Goal: Task Accomplishment & Management: Complete application form

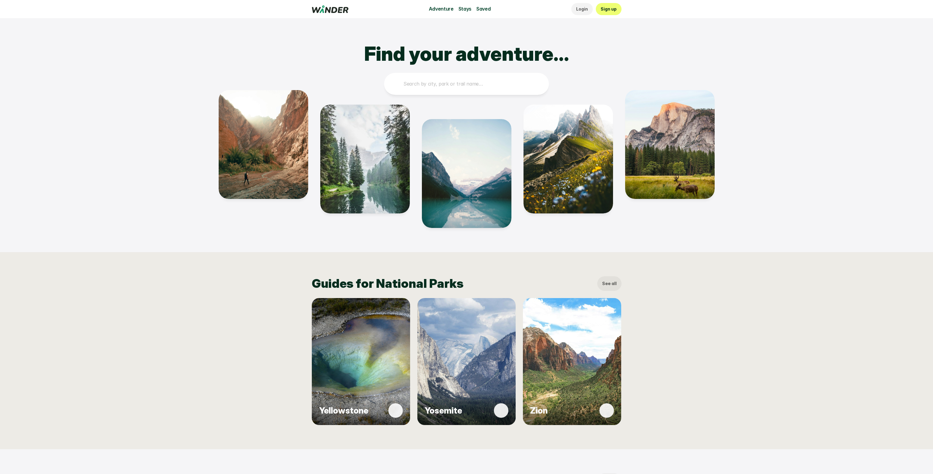
click at [616, 7] on link "Sign up" at bounding box center [609, 9] width 26 height 12
click at [611, 8] on p "Sign up" at bounding box center [608, 9] width 16 height 7
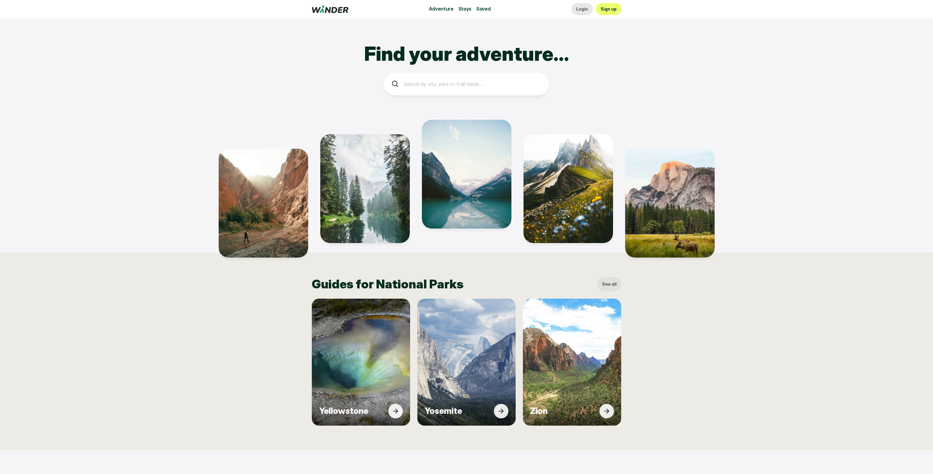
click at [585, 10] on p "Login" at bounding box center [582, 9] width 12 height 7
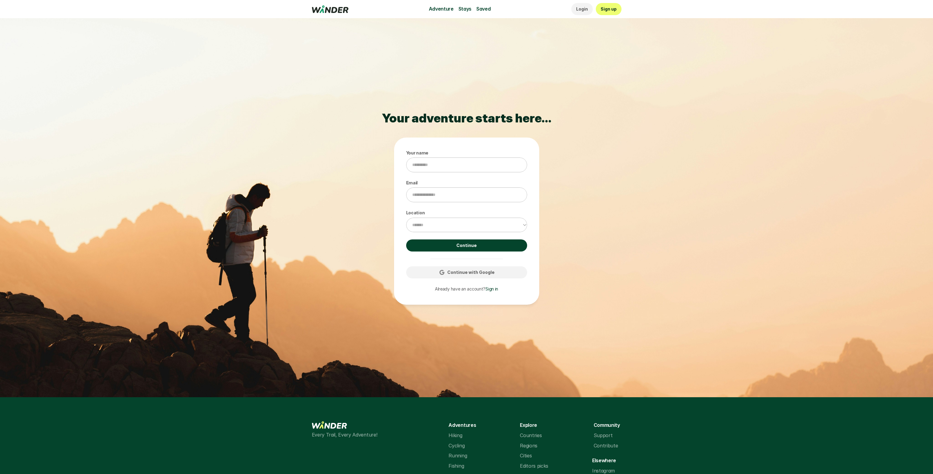
click at [449, 248] on link "Continue" at bounding box center [466, 245] width 121 height 12
click at [464, 247] on p "Continue" at bounding box center [466, 245] width 20 height 7
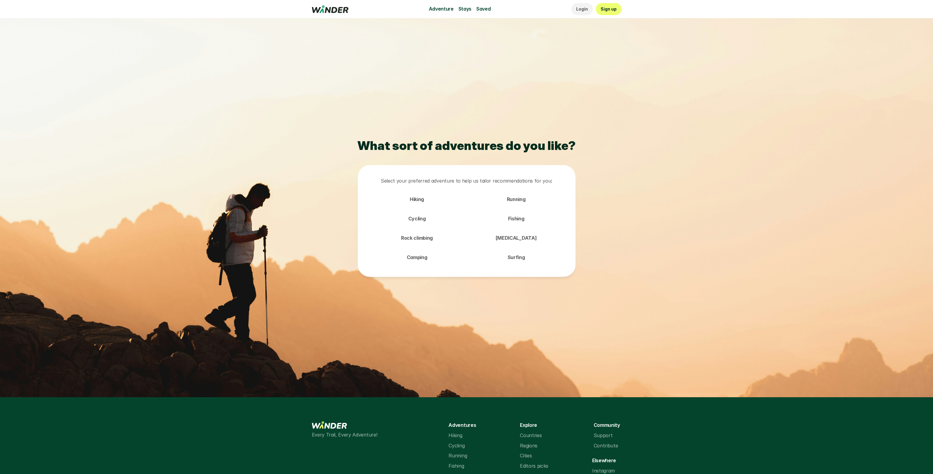
drag, startPoint x: 467, startPoint y: 216, endPoint x: 478, endPoint y: 205, distance: 15.4
click at [470, 213] on div "Hiking Running Cycling Fishing Rock climbing [MEDICAL_DATA] Camping Surfing" at bounding box center [466, 228] width 193 height 73
click at [422, 218] on p "Cycling" at bounding box center [417, 219] width 18 height 8
